Goal: Information Seeking & Learning: Learn about a topic

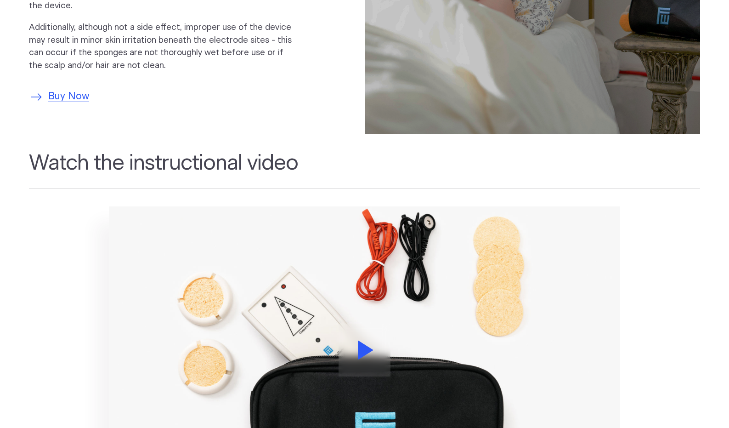
scroll to position [873, 0]
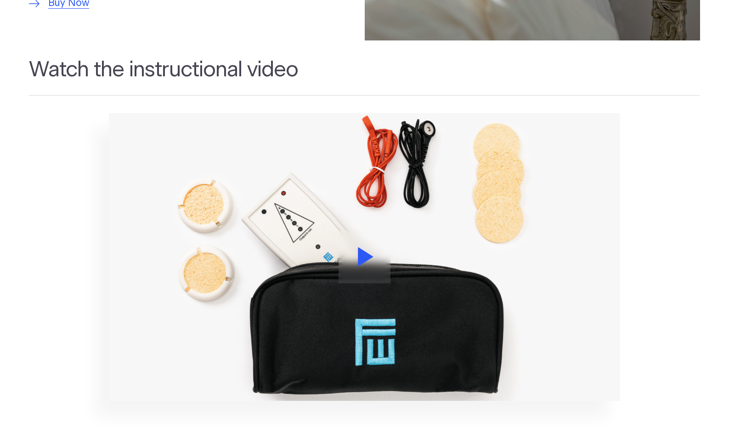
click at [367, 256] on icon at bounding box center [365, 256] width 15 height 19
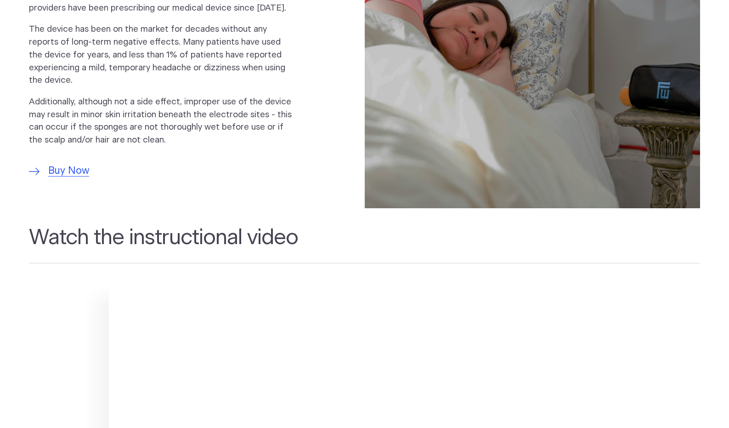
scroll to position [643, 0]
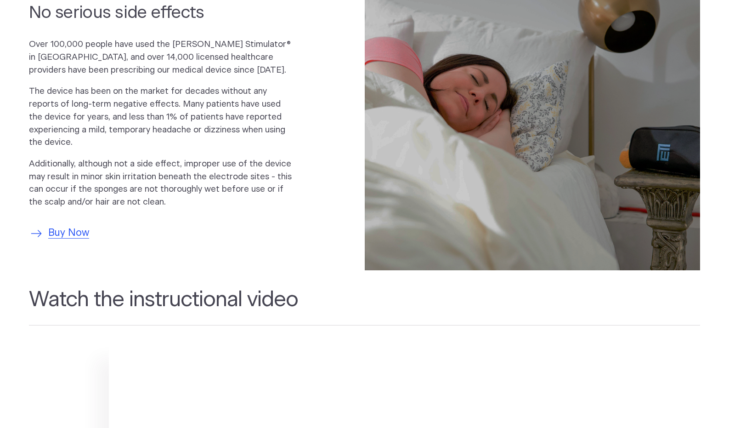
click at [63, 225] on span "Buy Now" at bounding box center [68, 232] width 41 height 15
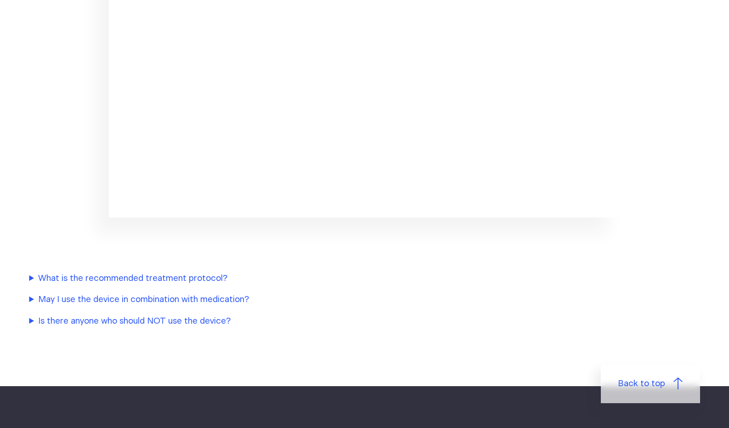
scroll to position [1191, 0]
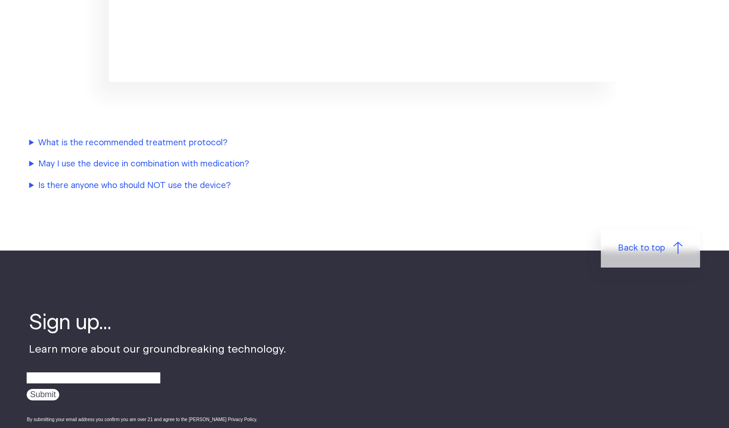
click at [134, 183] on summary "Is there anyone who should NOT use the device?" at bounding box center [222, 185] width 386 height 13
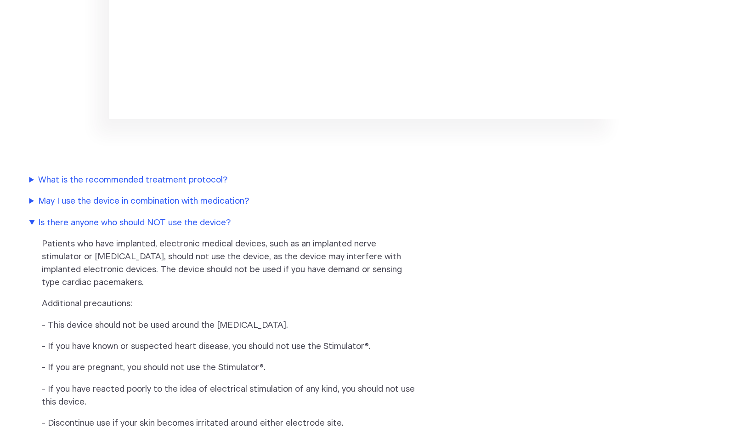
scroll to position [1099, 0]
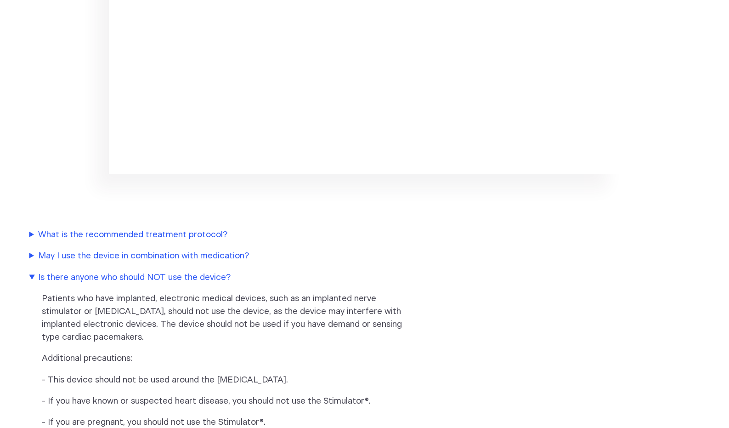
click at [138, 231] on summary "What is the recommended treatment protocol?" at bounding box center [222, 234] width 386 height 13
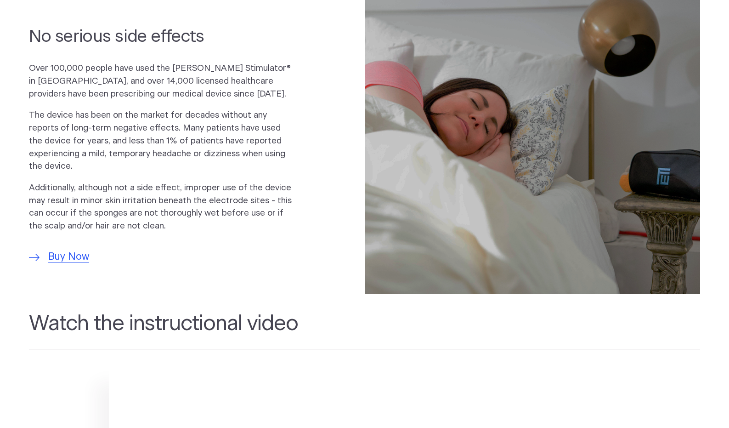
scroll to position [551, 0]
